Goal: Navigation & Orientation: Understand site structure

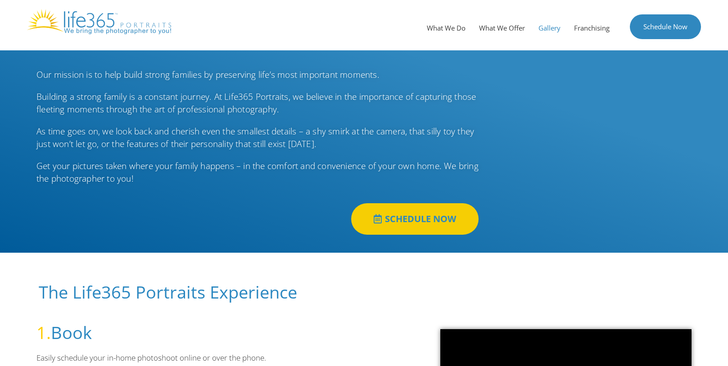
click at [548, 28] on link "Gallery" at bounding box center [550, 27] width 36 height 27
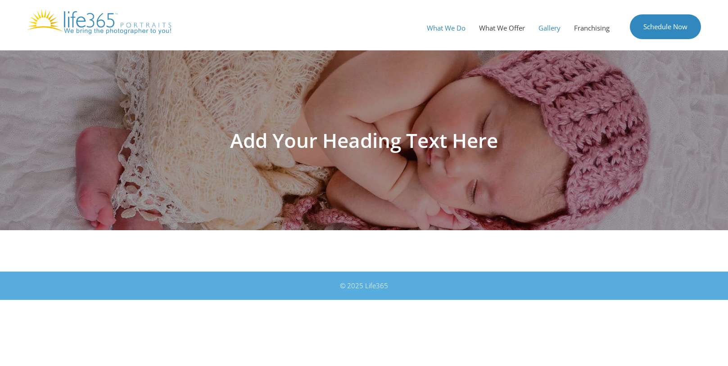
click at [459, 28] on link "What We Do" at bounding box center [446, 27] width 52 height 27
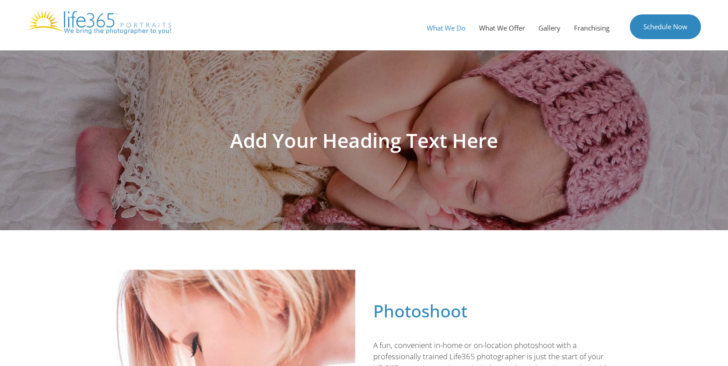
scroll to position [17, 0]
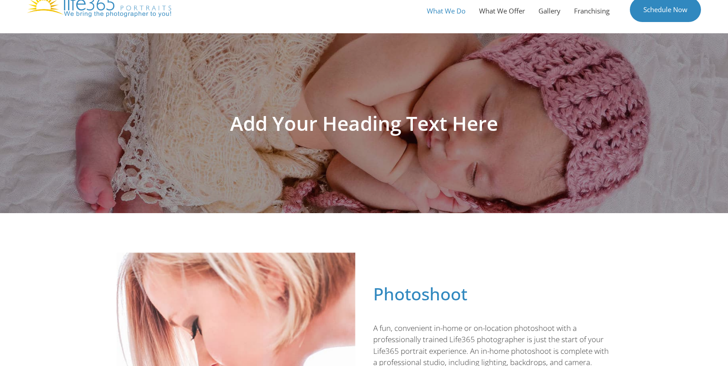
click at [492, 30] on div "Menu What We Do What We Offer Gallery Franchising Schedule Now" at bounding box center [364, 8] width 728 height 50
click at [496, 16] on link "What We Offer" at bounding box center [501, 10] width 59 height 27
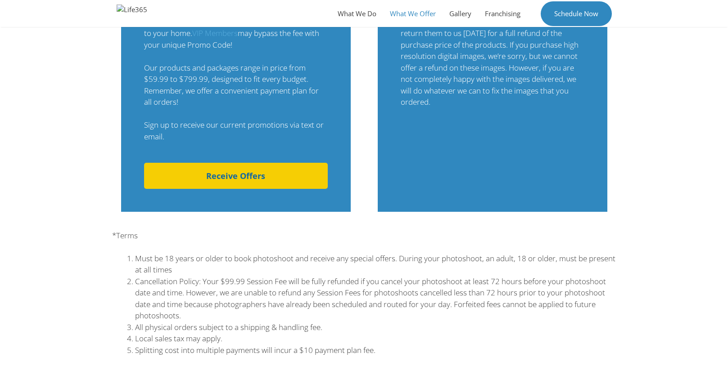
scroll to position [844, 0]
